Goal: Transaction & Acquisition: Purchase product/service

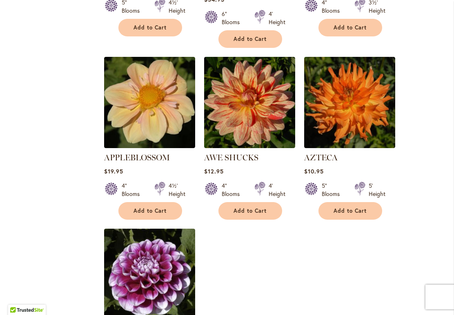
scroll to position [859, 0]
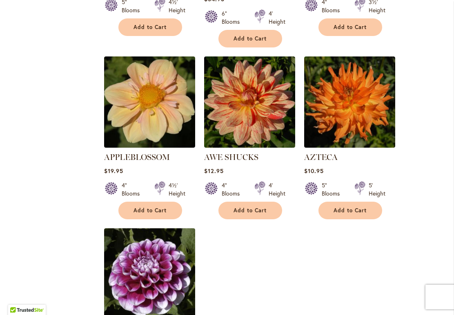
click at [261, 206] on button "Add to Cart" at bounding box center [251, 210] width 64 height 18
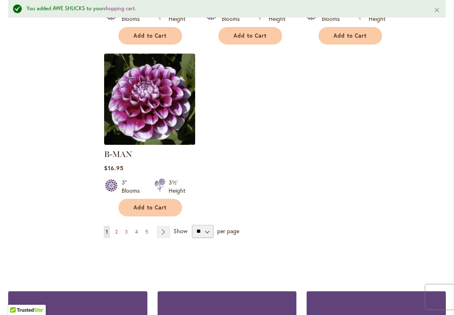
scroll to position [1060, 0]
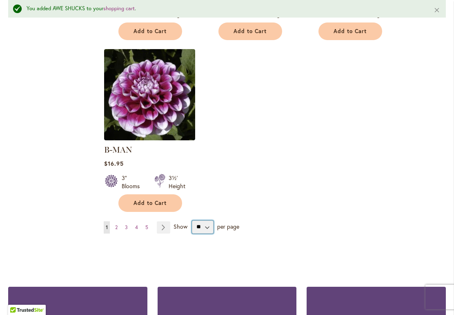
click at [210, 220] on select "** ** ** **" at bounding box center [203, 226] width 22 height 13
select select "**"
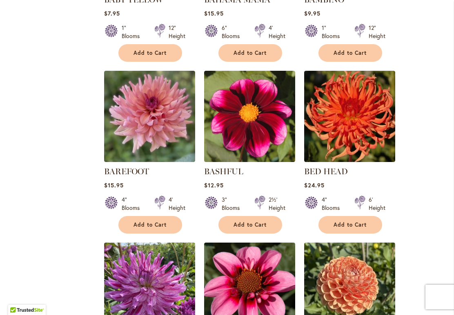
scroll to position [1361, 0]
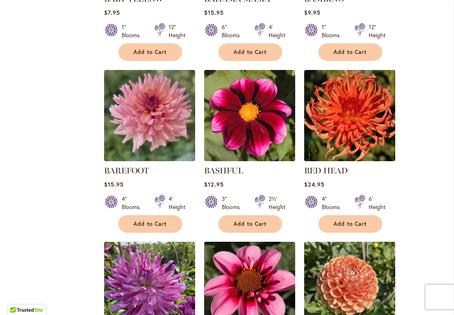
click at [140, 220] on span "Add to Cart" at bounding box center [151, 223] width 34 height 7
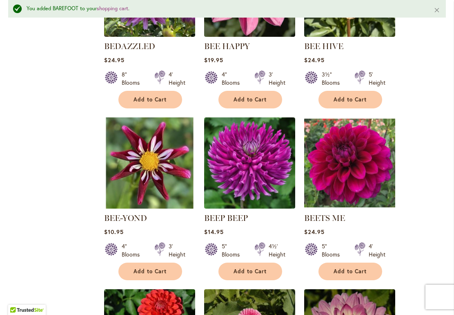
scroll to position [1683, 0]
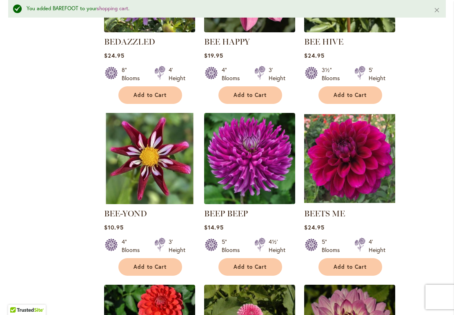
click at [257, 263] on span "Add to Cart" at bounding box center [251, 266] width 34 height 7
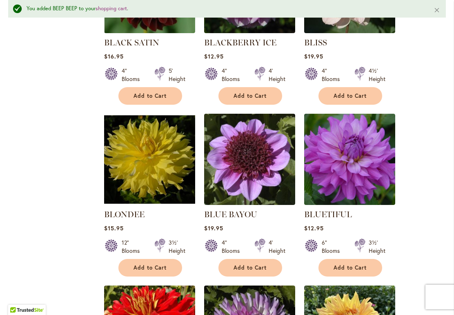
scroll to position [2212, 0]
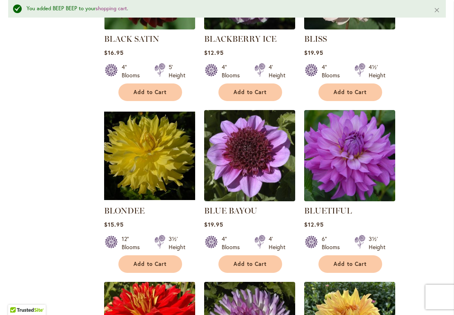
click at [261, 260] on span "Add to Cart" at bounding box center [251, 263] width 34 height 7
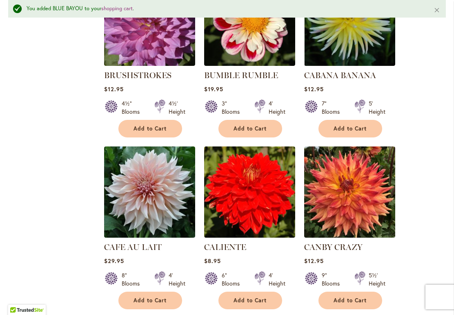
scroll to position [3218, 0]
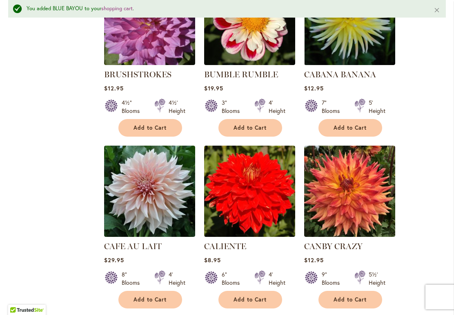
click at [354, 291] on button "Add to Cart" at bounding box center [351, 300] width 64 height 18
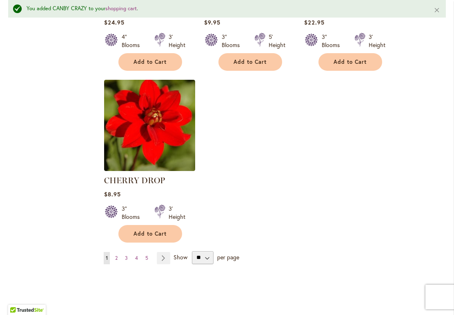
scroll to position [3802, 0]
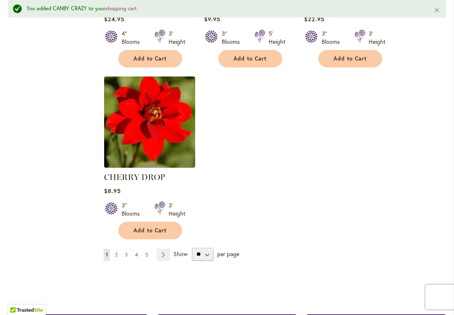
click at [114, 248] on link "Page 2" at bounding box center [116, 254] width 7 height 12
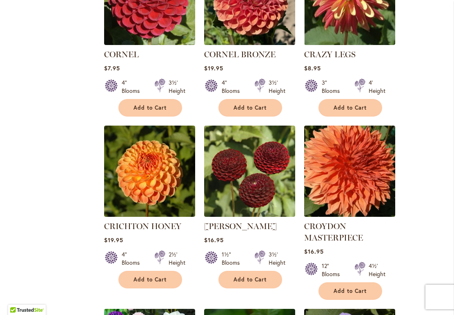
scroll to position [985, 0]
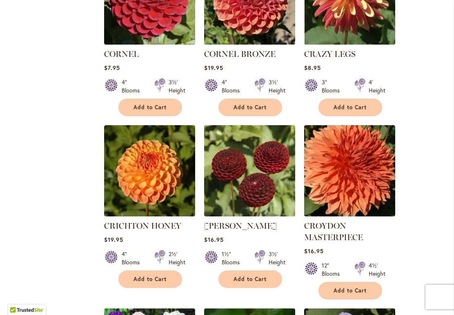
click at [358, 287] on span "Add to Cart" at bounding box center [351, 290] width 34 height 7
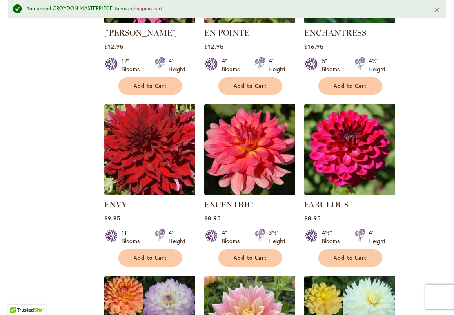
scroll to position [2604, 0]
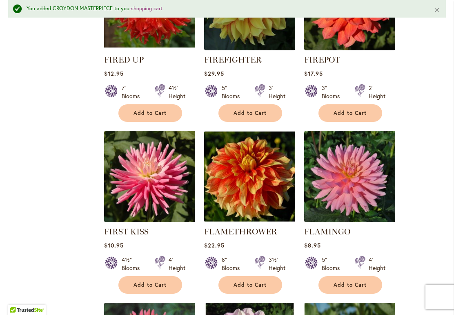
scroll to position [3291, 0]
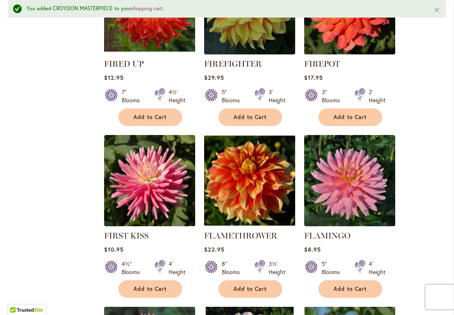
click at [353, 285] on span "Add to Cart" at bounding box center [351, 288] width 34 height 7
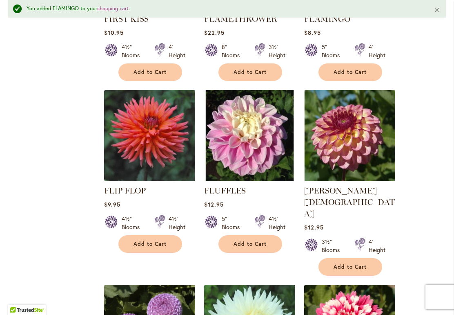
scroll to position [3508, 0]
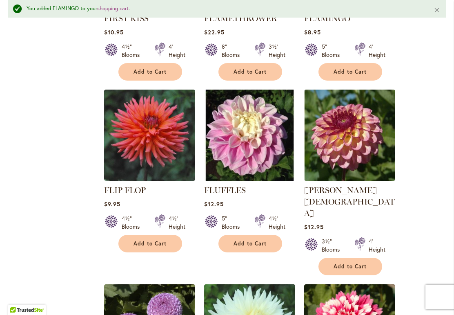
click at [147, 240] on span "Add to Cart" at bounding box center [151, 243] width 34 height 7
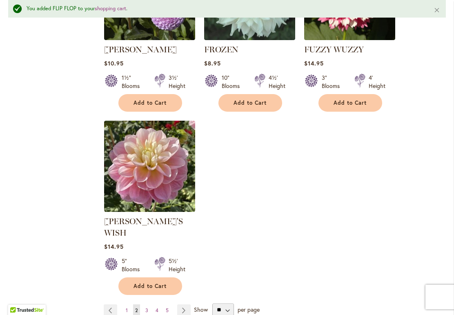
scroll to position [3843, 0]
click at [183, 304] on link "Page Next" at bounding box center [183, 310] width 13 height 12
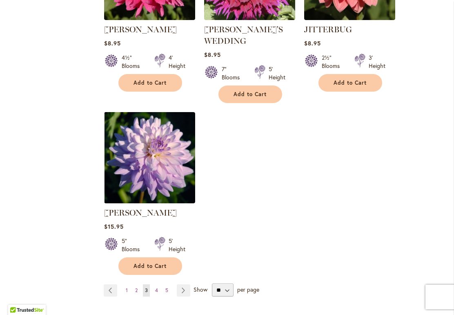
scroll to position [3842, 0]
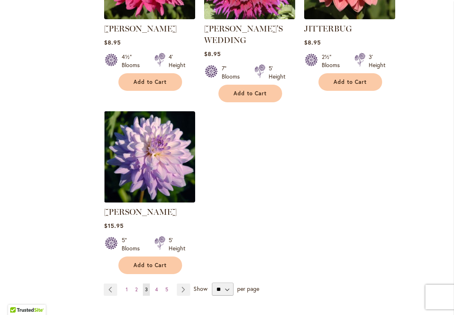
click at [182, 283] on link "Page Next" at bounding box center [183, 289] width 13 height 12
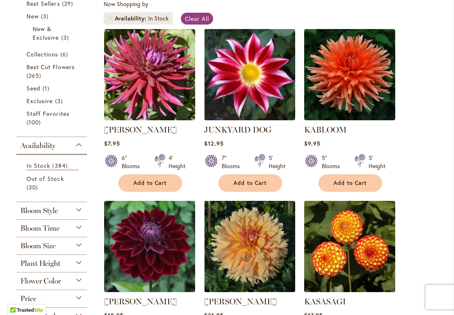
scroll to position [189, 0]
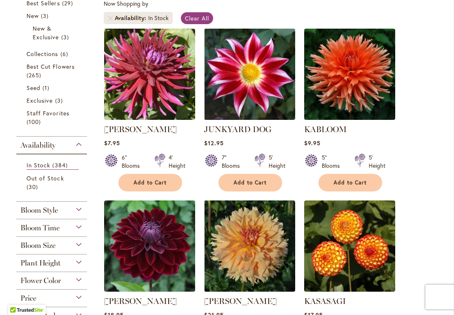
click at [352, 183] on span "Add to Cart" at bounding box center [351, 182] width 34 height 7
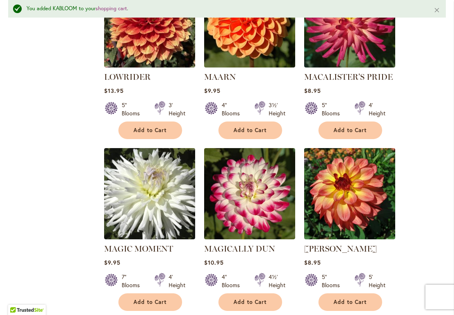
scroll to position [2026, 0]
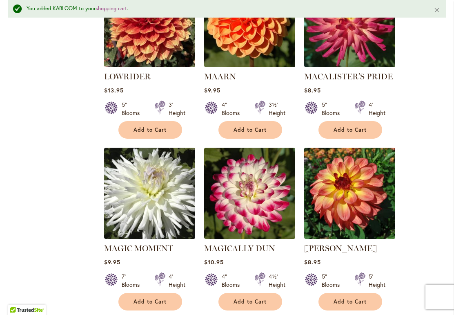
click at [146, 298] on span "Add to Cart" at bounding box center [151, 301] width 34 height 7
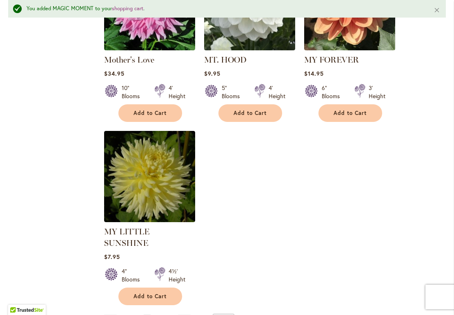
scroll to position [3806, 0]
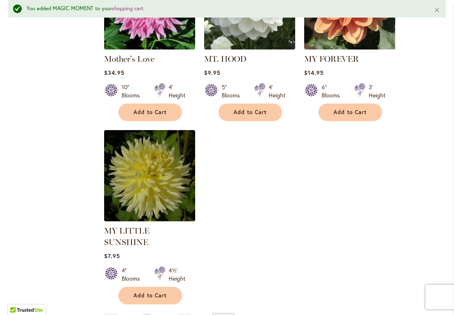
click at [184, 313] on link "Page Next" at bounding box center [184, 319] width 13 height 12
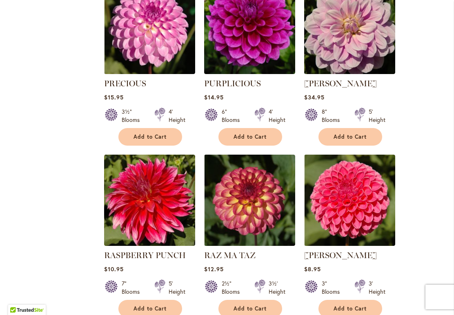
scroll to position [2868, 0]
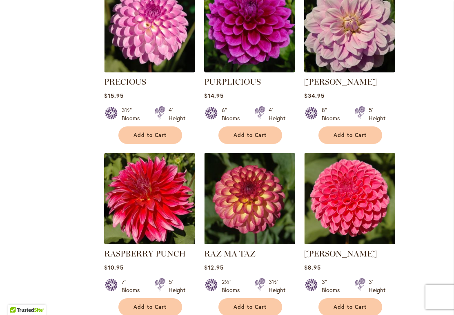
click at [153, 303] on span "Add to Cart" at bounding box center [151, 306] width 34 height 7
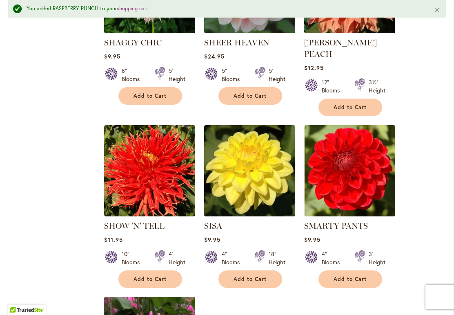
scroll to position [3620, 0]
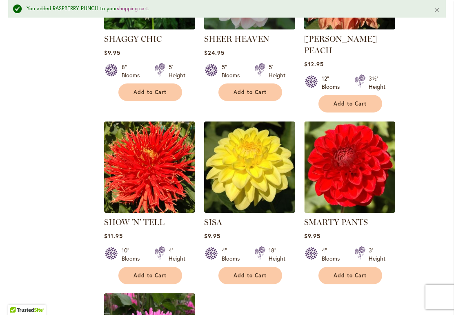
click at [152, 266] on button "Add to Cart" at bounding box center [151, 275] width 64 height 18
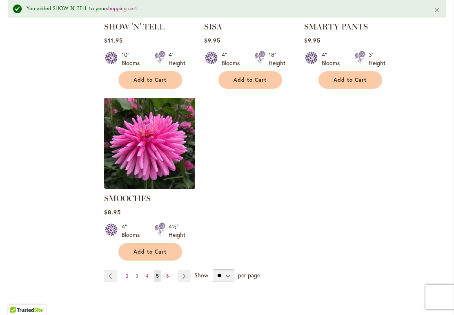
scroll to position [3816, 0]
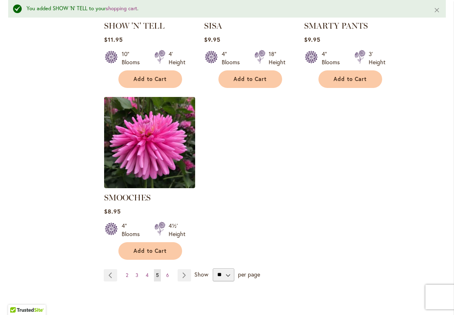
click at [181, 269] on link "Page Next" at bounding box center [184, 275] width 13 height 12
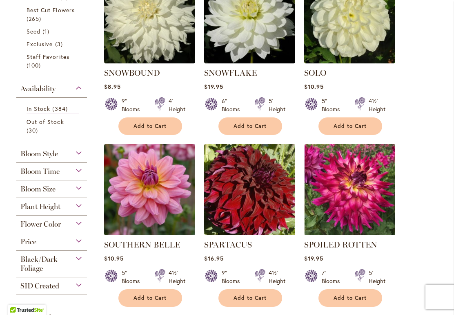
scroll to position [246, 0]
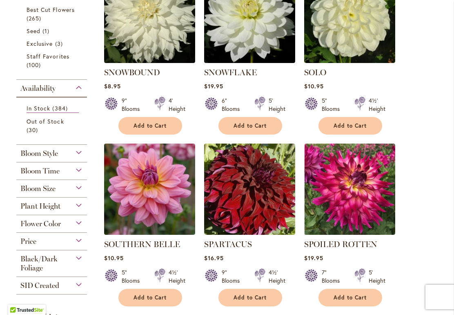
click at [25, 226] on span "Flower Color" at bounding box center [40, 223] width 40 height 9
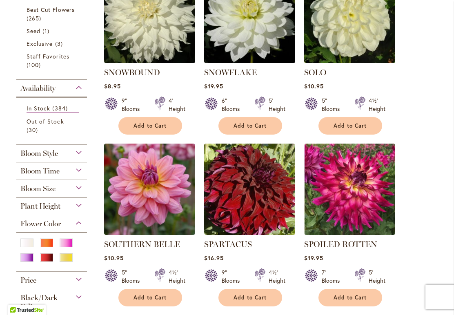
click at [41, 262] on div "Red" at bounding box center [46, 257] width 13 height 9
click at [40, 215] on div "Plant Height Under 3' Low Growing 27 items 3½' 1 item 3' – 3½' 86 items 3' – 4'…" at bounding box center [51, 206] width 71 height 18
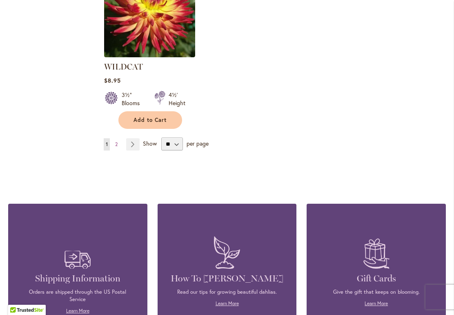
scroll to position [4148, 0]
